Goal: Task Accomplishment & Management: Use online tool/utility

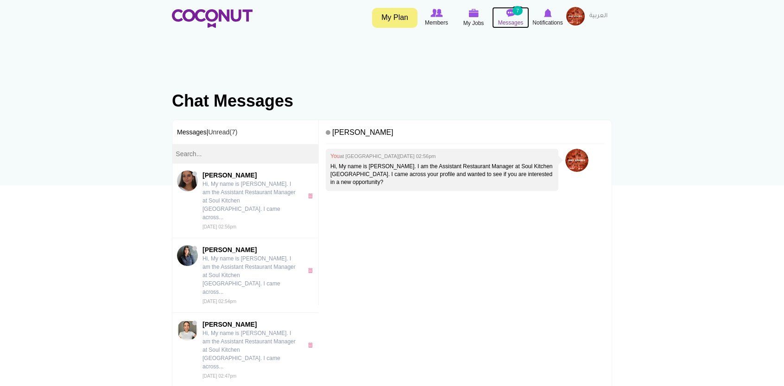
click at [510, 10] on img at bounding box center [510, 13] width 9 height 8
click at [219, 18] on img at bounding box center [212, 18] width 81 height 19
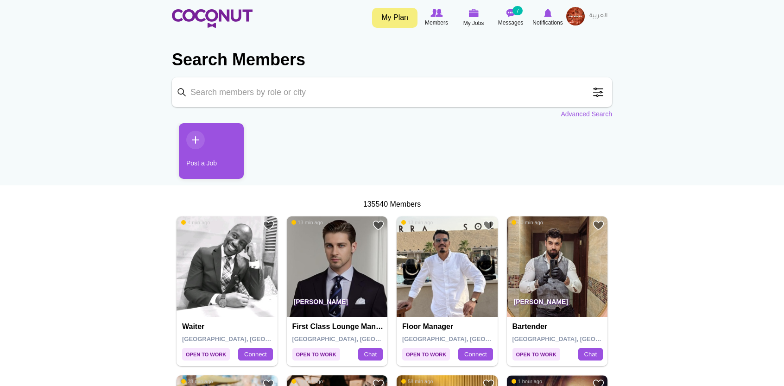
click at [596, 94] on span at bounding box center [598, 92] width 19 height 19
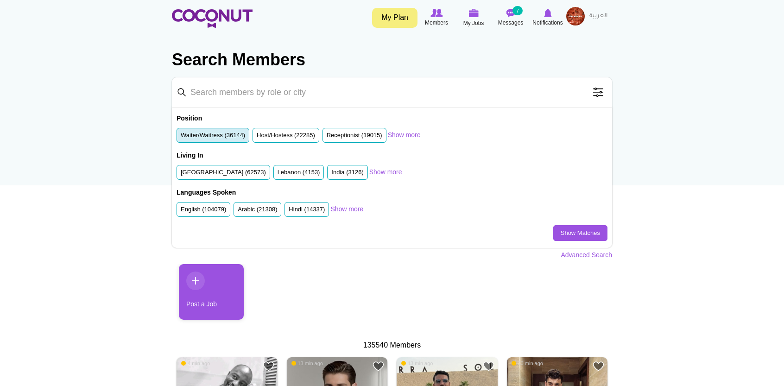
click at [217, 135] on label "Waiter/Waitress (36144)" at bounding box center [213, 135] width 64 height 9
click at [181, 137] on input "Waiter/Waitress (36144)" at bounding box center [181, 137] width 0 height 0
click at [221, 179] on ul "United Arab Emirates (62573) Lebanon (4153) India (3126) South Africa (2452) Un…" at bounding box center [273, 174] width 193 height 19
click at [208, 209] on label "English (104079)" at bounding box center [203, 209] width 45 height 9
click at [181, 211] on input "English (104079)" at bounding box center [181, 211] width 0 height 0
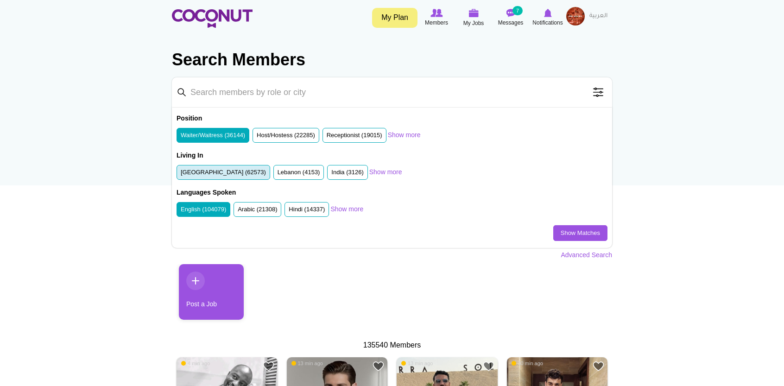
click at [223, 174] on label "United Arab Emirates (62573)" at bounding box center [223, 172] width 85 height 9
click at [181, 174] on input "United Arab Emirates (62573)" at bounding box center [181, 174] width 0 height 0
click at [214, 206] on label "English (104079)" at bounding box center [203, 209] width 45 height 9
click at [181, 211] on input "English (104079)" at bounding box center [181, 211] width 0 height 0
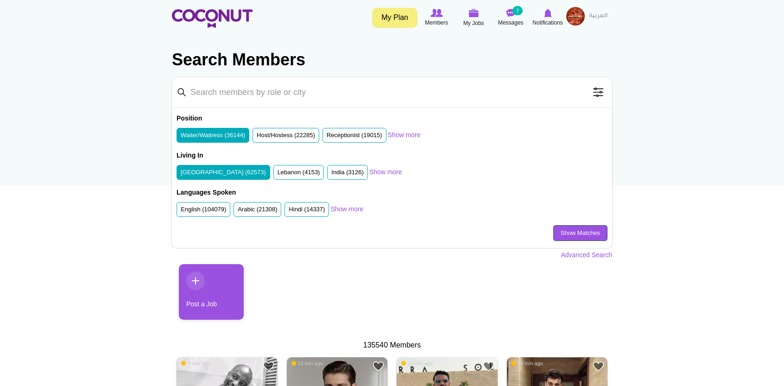
click at [571, 236] on link "Show Matches" at bounding box center [581, 233] width 54 height 16
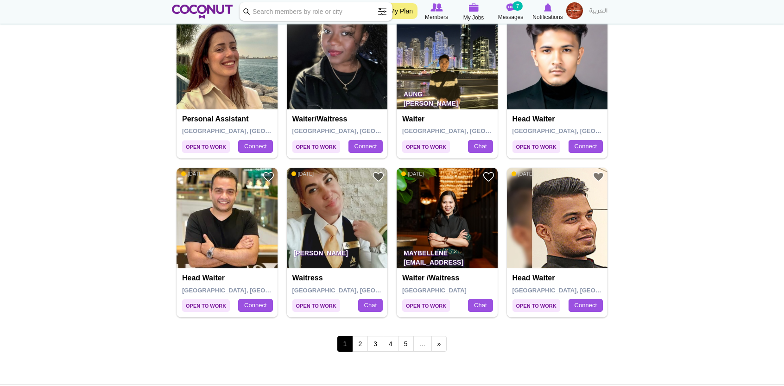
scroll to position [1505, 0]
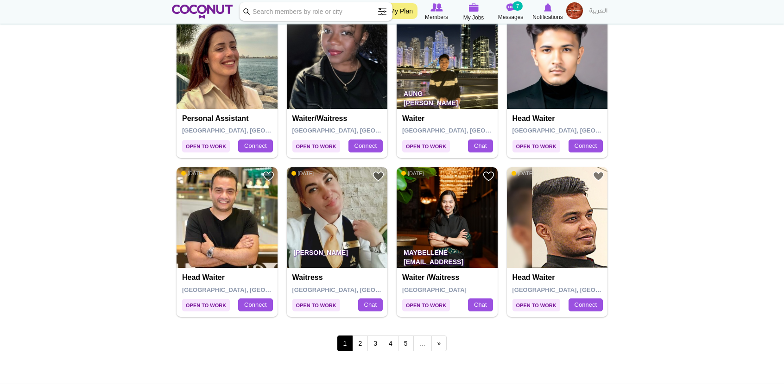
click at [341, 232] on img at bounding box center [337, 217] width 101 height 101
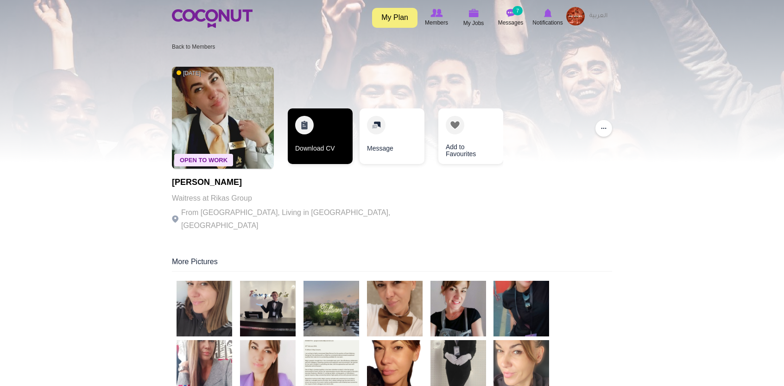
click at [343, 162] on link "Download CV" at bounding box center [320, 136] width 65 height 56
